Goal: Task Accomplishment & Management: Use online tool/utility

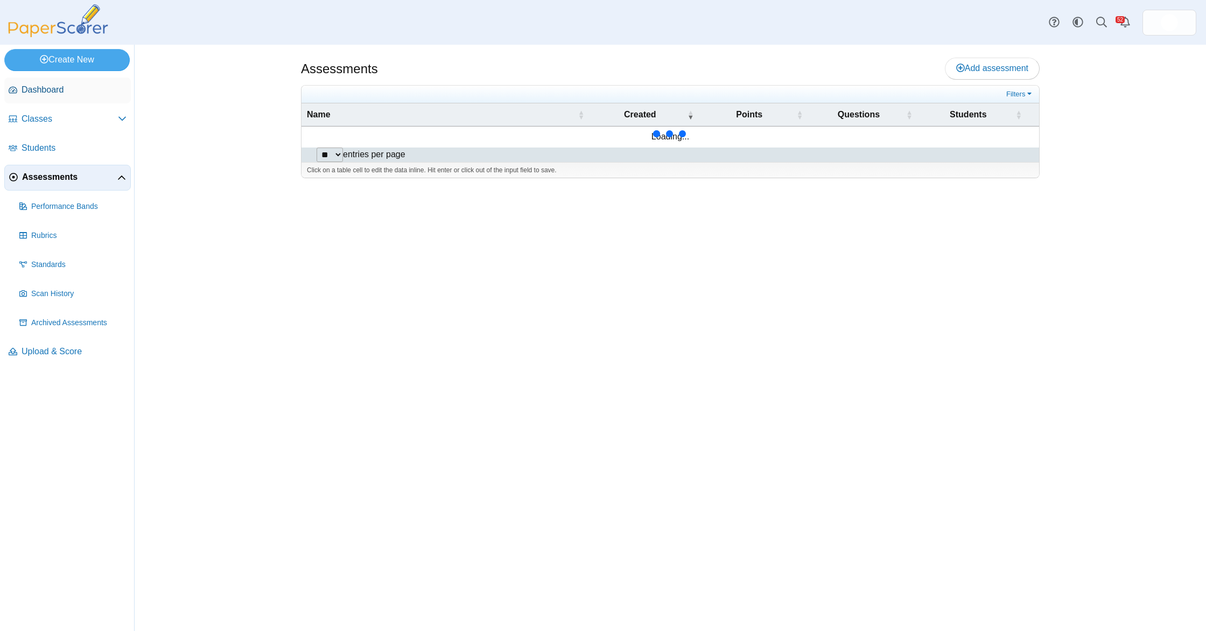
click at [71, 90] on span "Dashboard" at bounding box center [74, 90] width 105 height 12
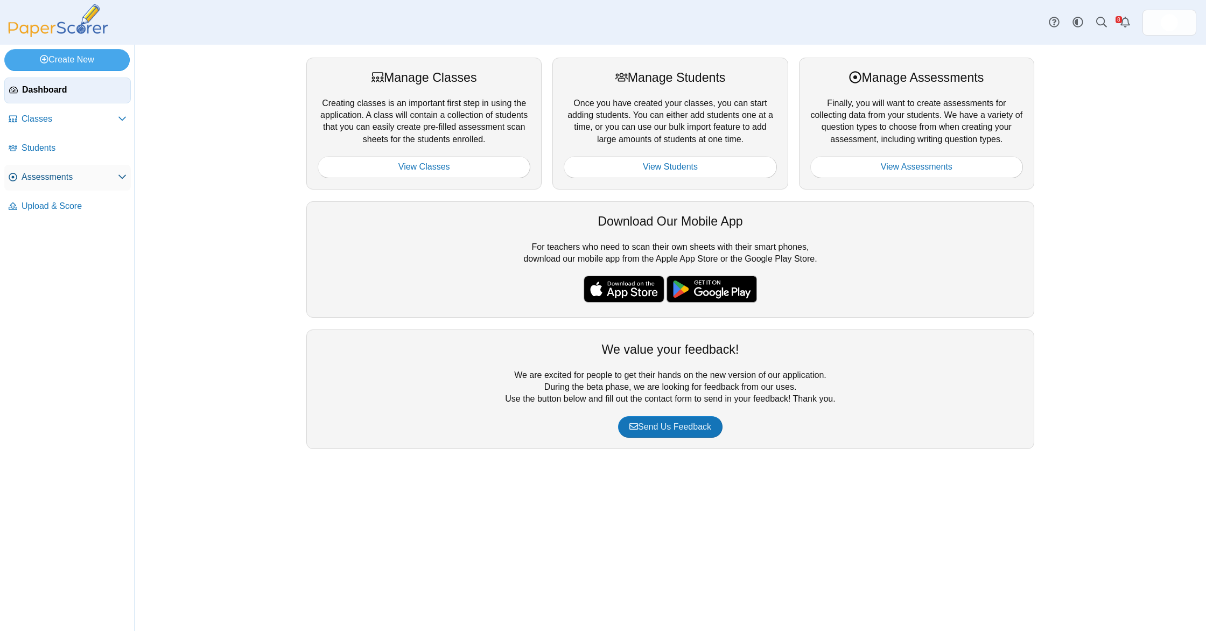
click at [106, 178] on span "Assessments" at bounding box center [70, 177] width 96 height 12
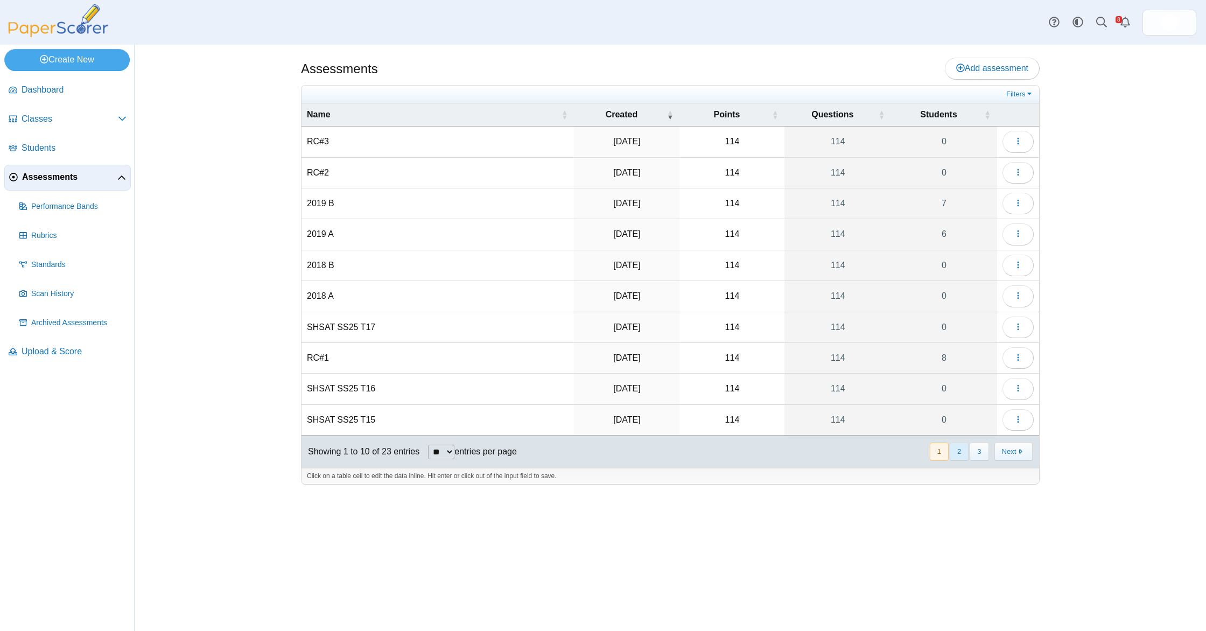
click at [961, 450] on button "2" at bounding box center [959, 452] width 19 height 18
click at [1026, 203] on button "button" at bounding box center [1017, 204] width 31 height 22
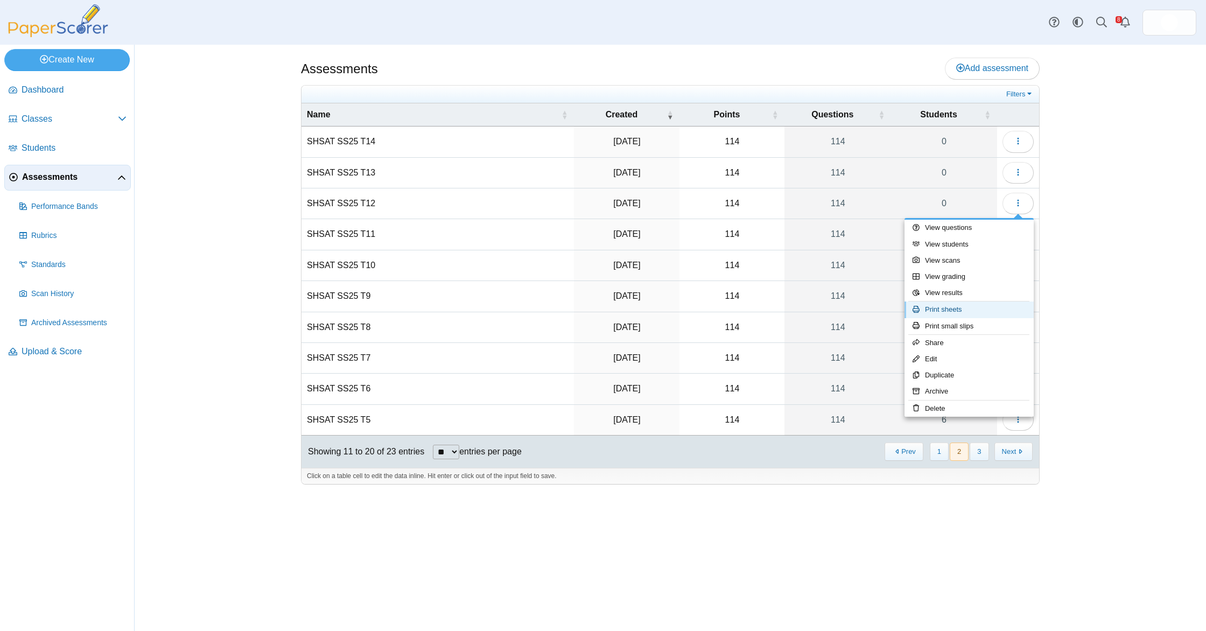
click at [993, 307] on link "Print sheets" at bounding box center [968, 309] width 129 height 16
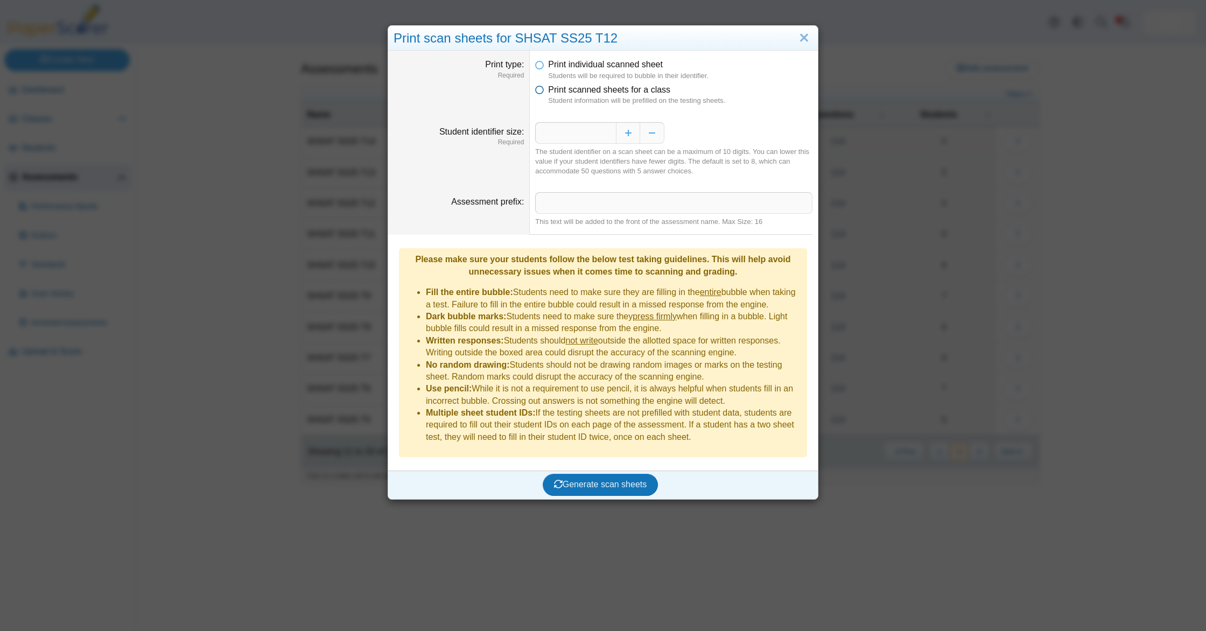
click at [572, 89] on span "Print scanned sheets for a class" at bounding box center [609, 89] width 122 height 9
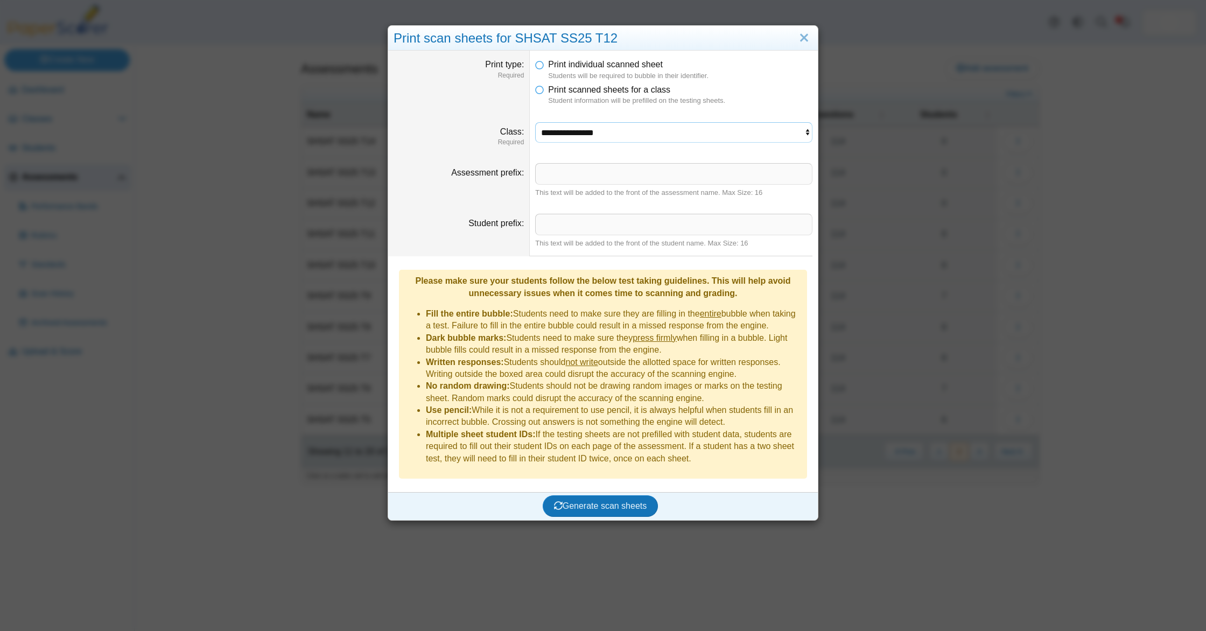
click at [582, 138] on select "**********" at bounding box center [673, 132] width 277 height 20
select select "**********"
click at [535, 122] on select "**********" at bounding box center [673, 132] width 277 height 20
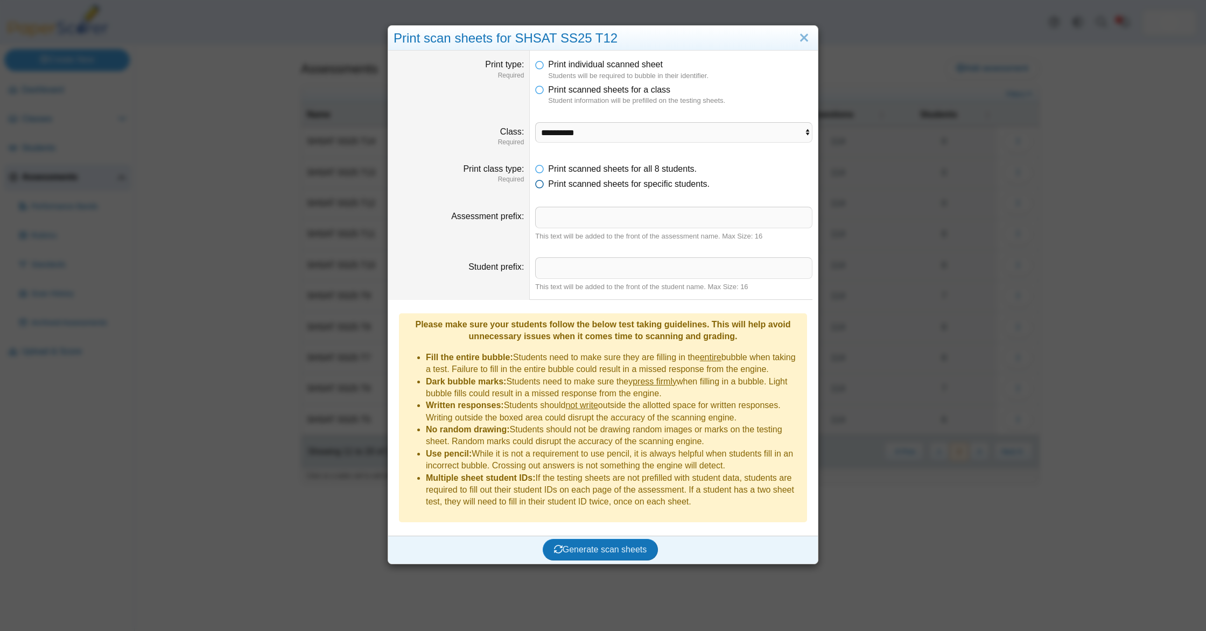
click at [610, 181] on span "Print scanned sheets for specific students." at bounding box center [629, 183] width 162 height 9
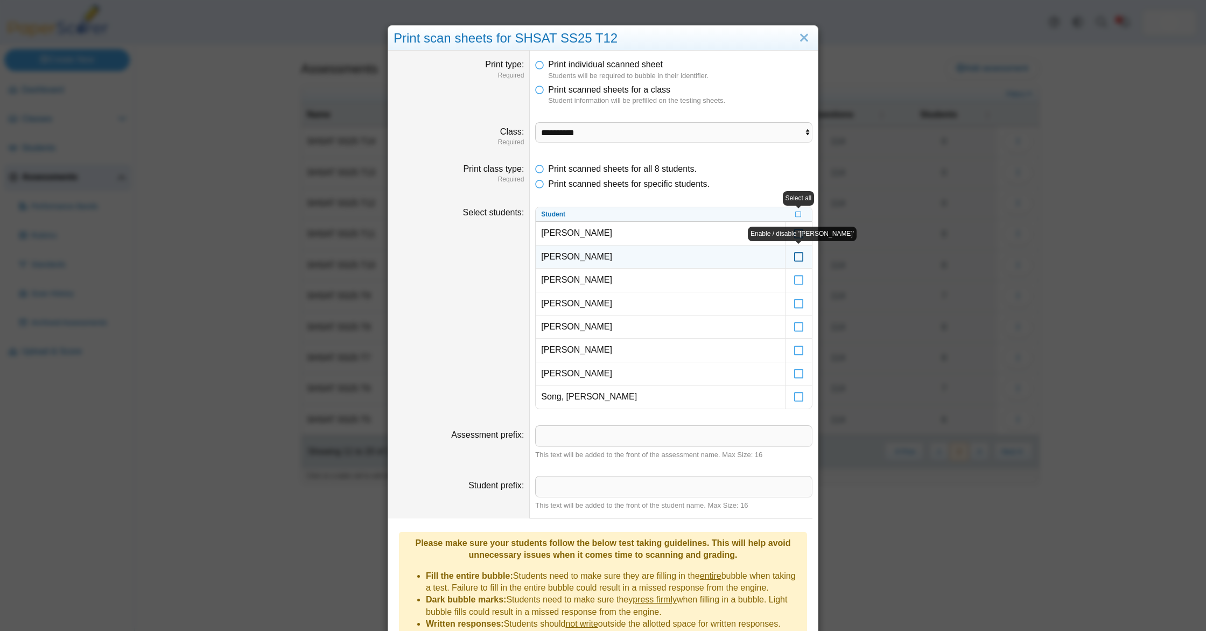
click at [801, 255] on icon at bounding box center [799, 252] width 11 height 10
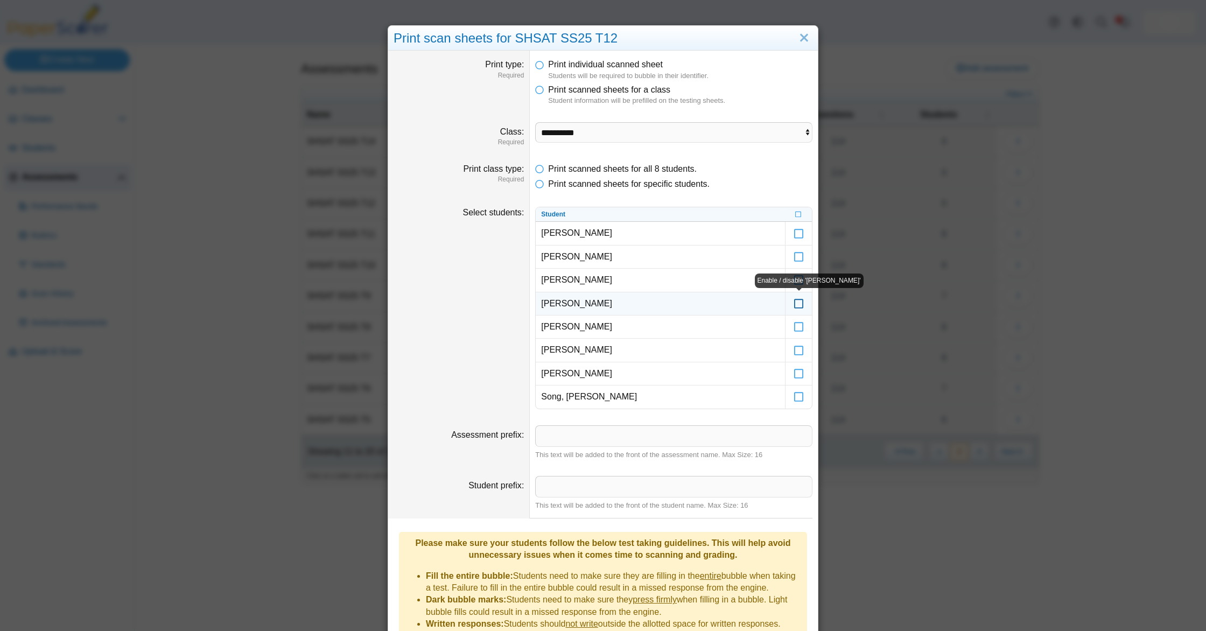
scroll to position [1, 0]
click at [798, 301] on icon at bounding box center [799, 298] width 11 height 10
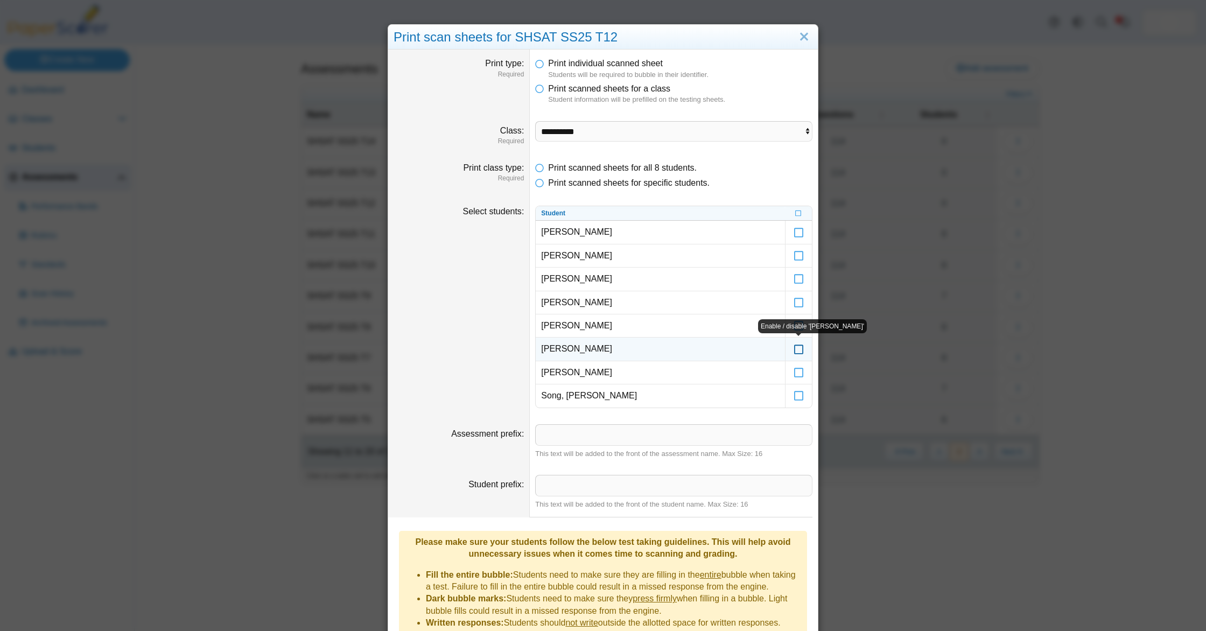
click at [799, 349] on icon at bounding box center [799, 344] width 11 height 10
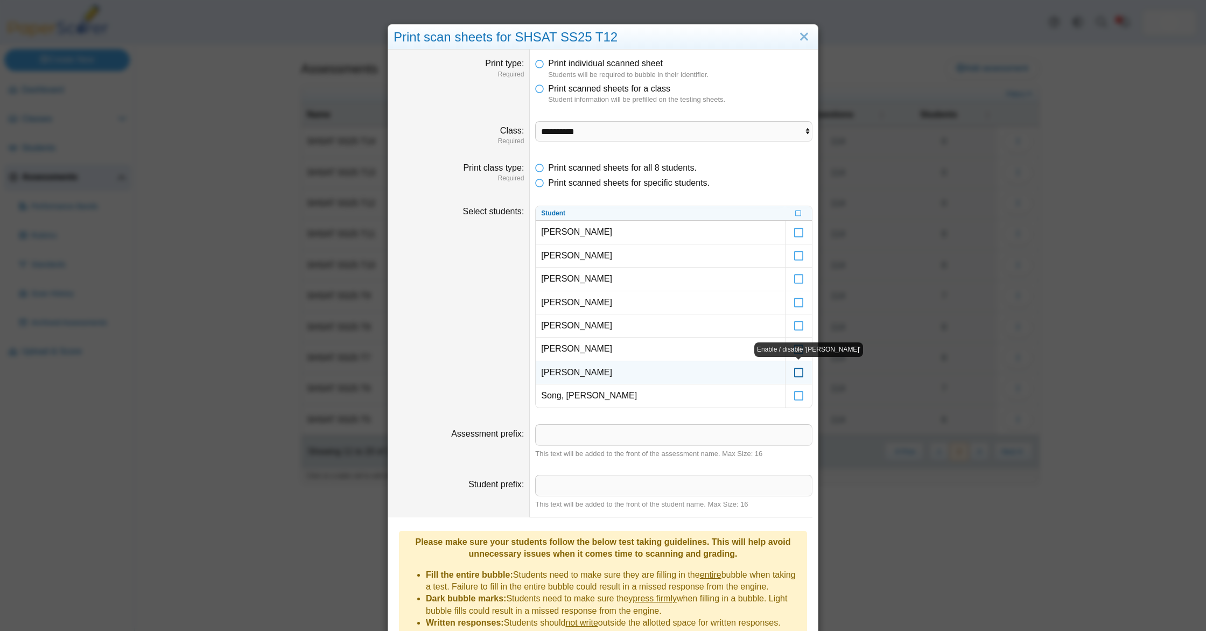
click at [799, 370] on icon at bounding box center [799, 368] width 11 height 10
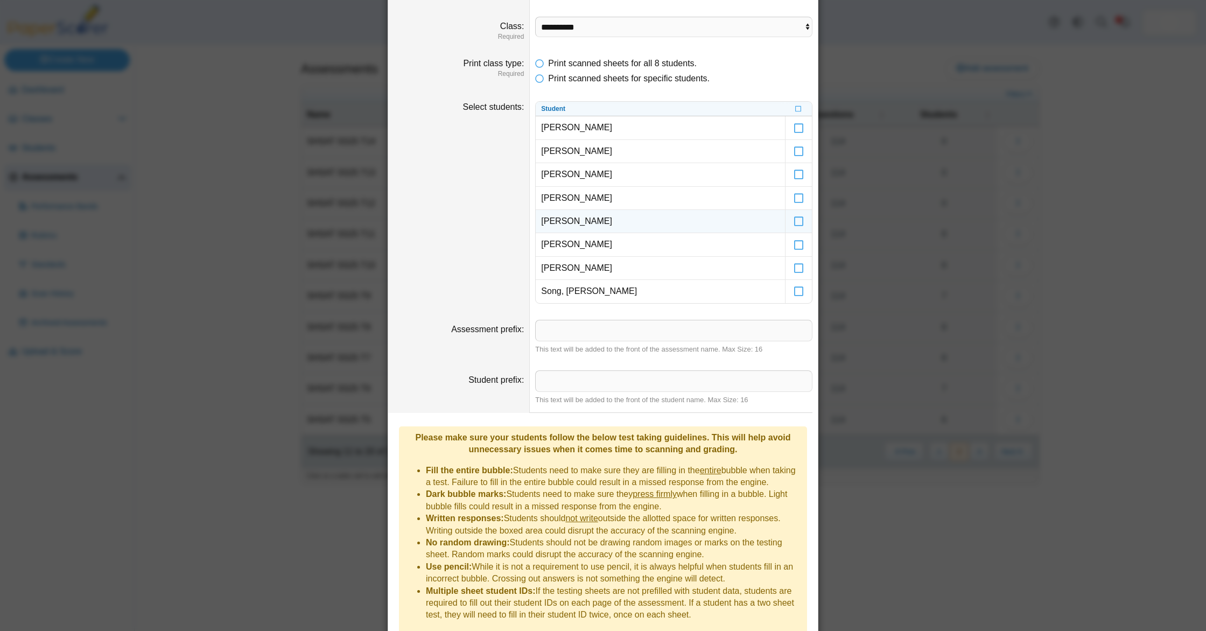
scroll to position [142, 0]
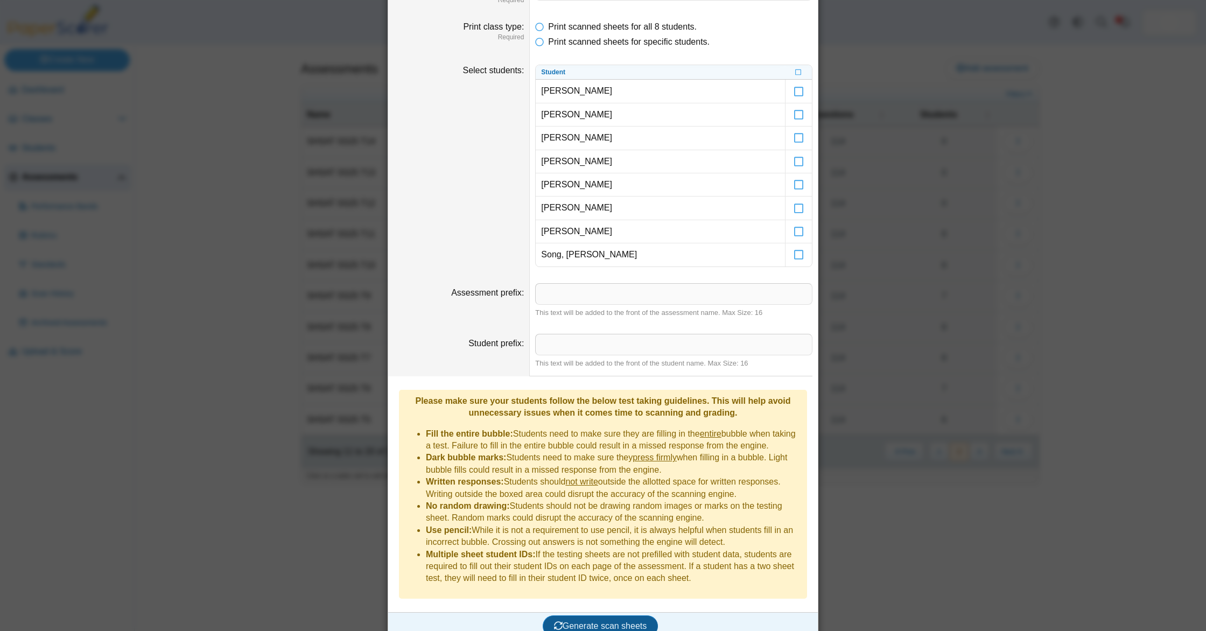
click at [605, 621] on span "Generate scan sheets" at bounding box center [600, 625] width 93 height 9
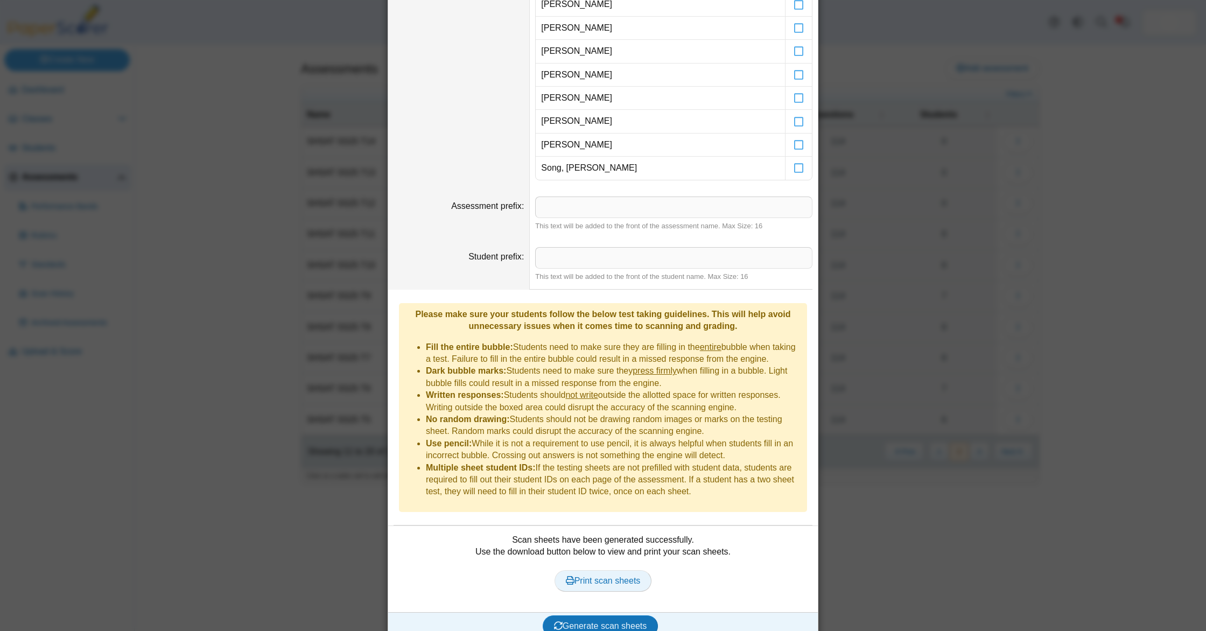
click at [620, 576] on span "Print scan sheets" at bounding box center [603, 580] width 75 height 9
